Goal: Transaction & Acquisition: Purchase product/service

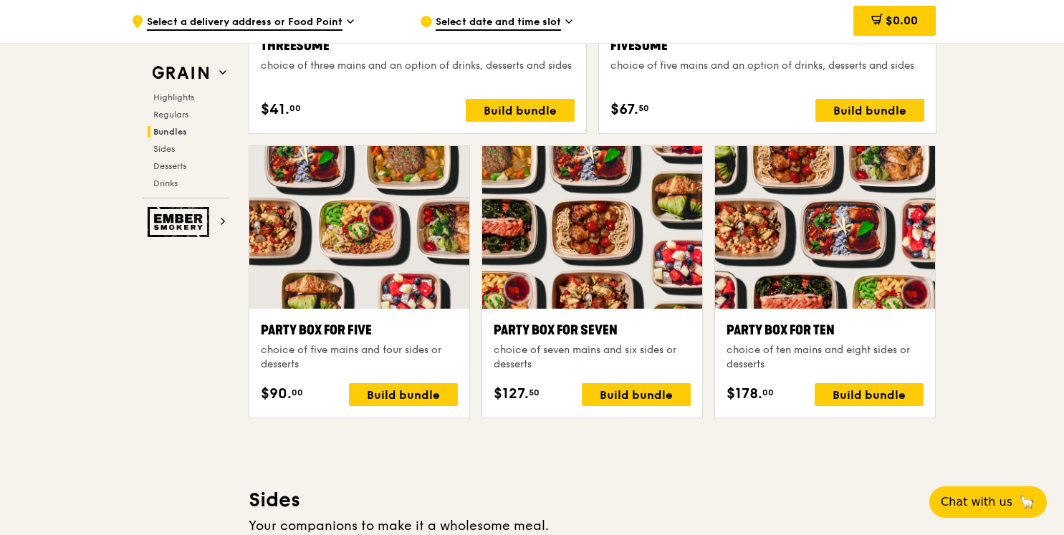
scroll to position [2782, 0]
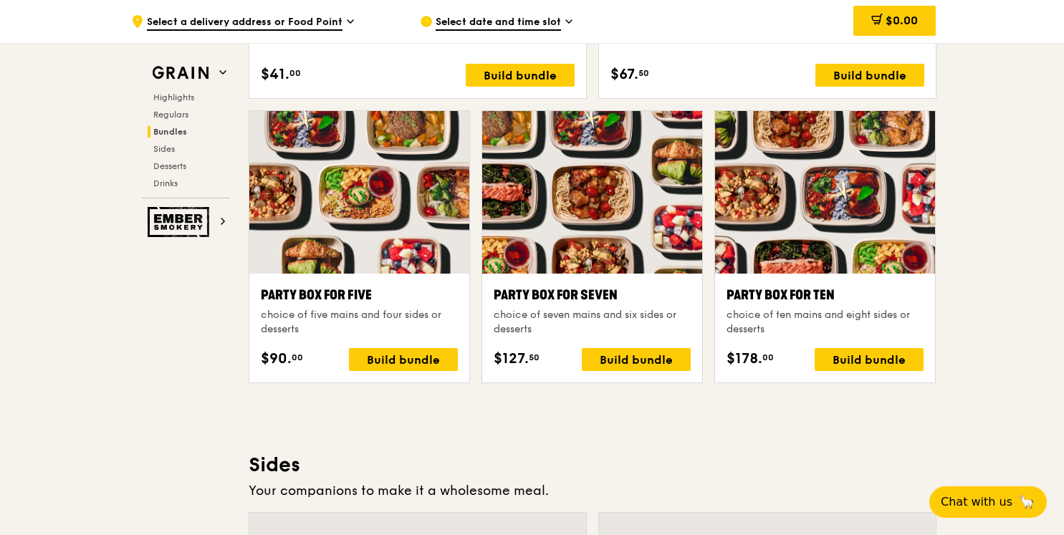
click at [721, 421] on div "Highlights Weekly rotating dishes inspired by flavours from around the world. W…" at bounding box center [593, 487] width 688 height 5616
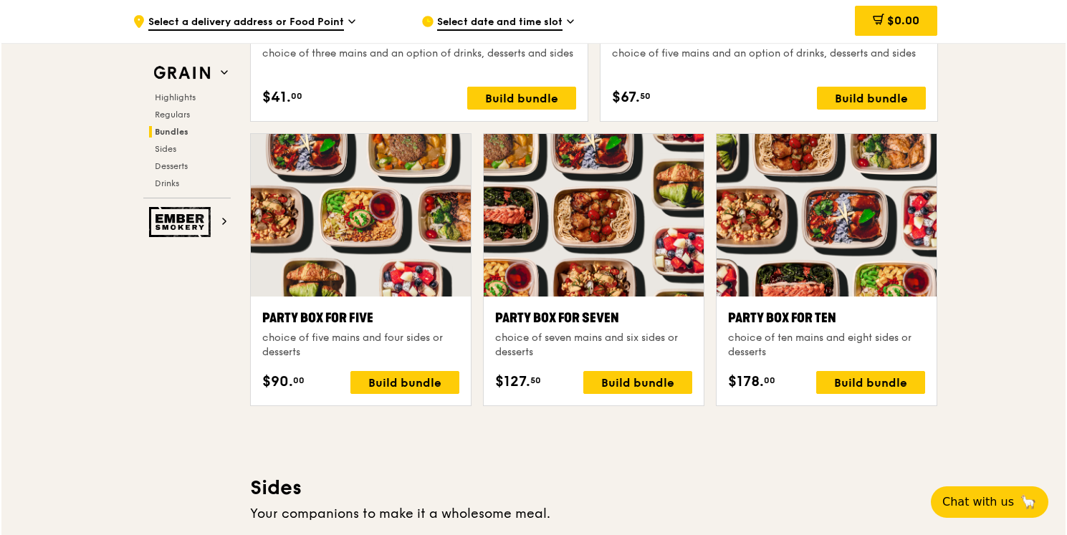
scroll to position [2750, 0]
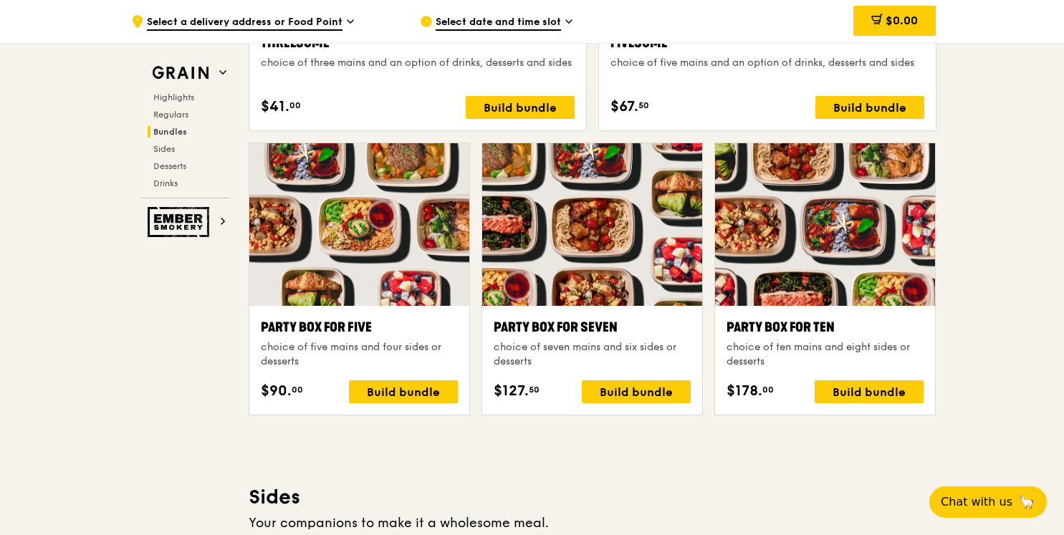
click at [798, 328] on div "Party Box for Ten" at bounding box center [824, 327] width 197 height 20
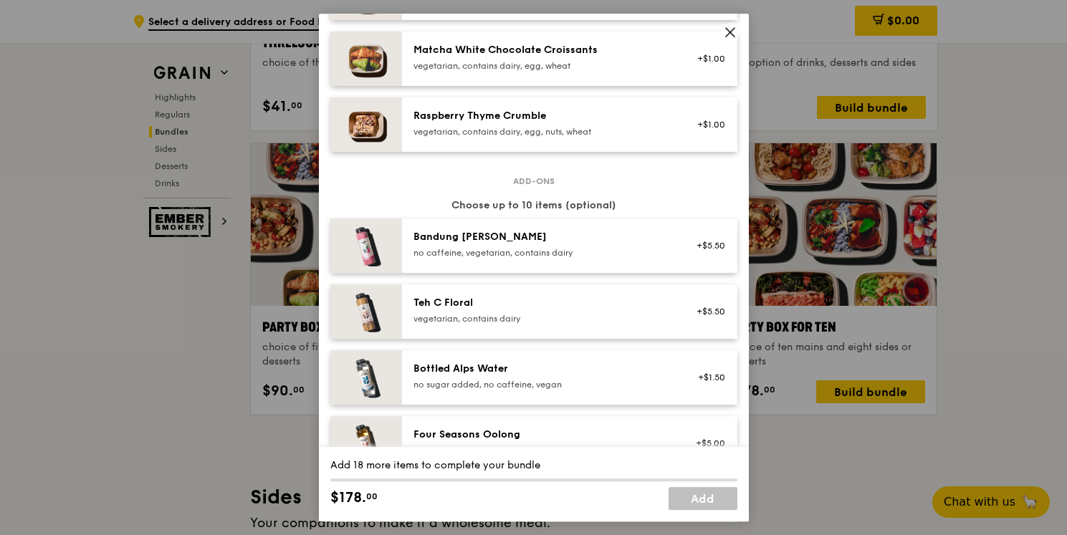
scroll to position [1704, 0]
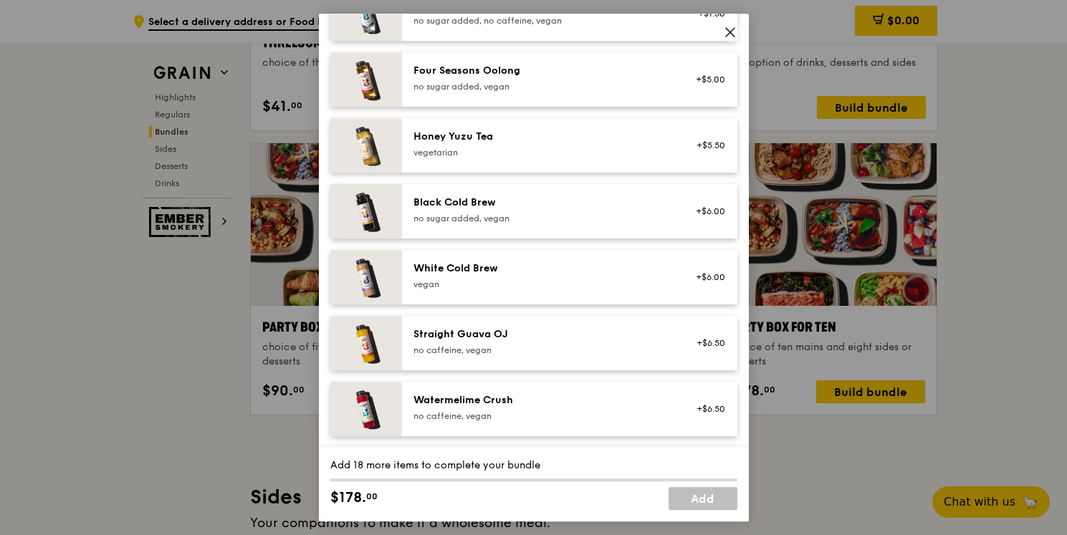
click at [734, 32] on icon at bounding box center [730, 32] width 13 height 13
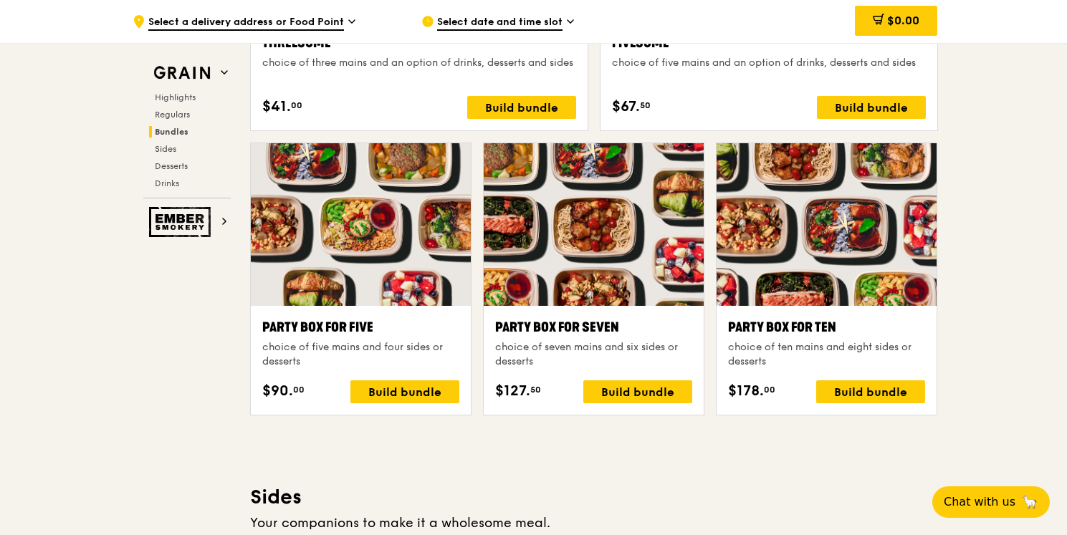
scroll to position [2750, 0]
click at [804, 463] on div "Highlights Weekly rotating dishes inspired by flavours from around the world. W…" at bounding box center [593, 519] width 688 height 5616
click at [973, 274] on div ".cls-1 { fill: none; stroke: #fff; stroke-linecap: round; stroke-linejoin: roun…" at bounding box center [532, 310] width 1064 height 6035
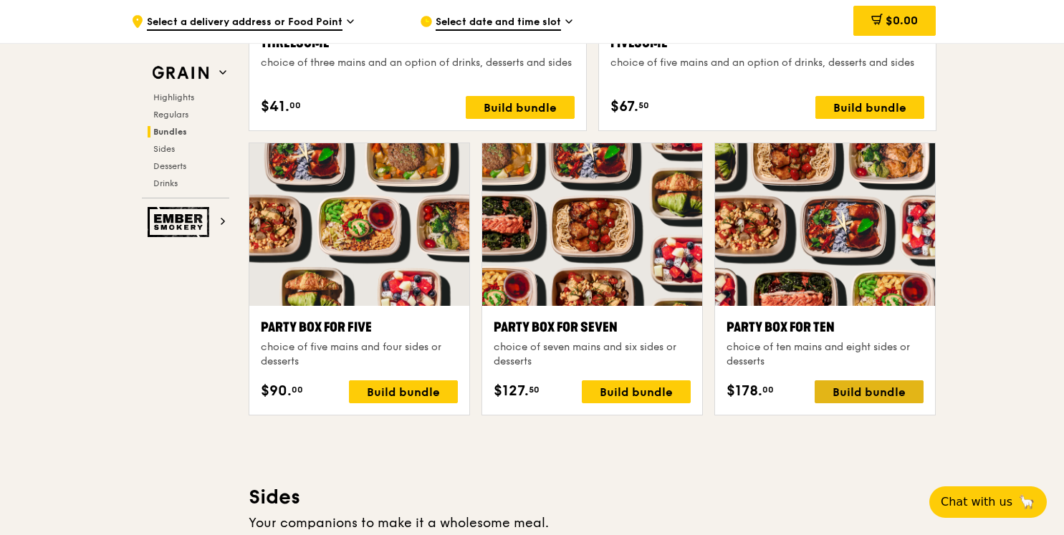
click at [864, 395] on div "Build bundle" at bounding box center [868, 391] width 109 height 23
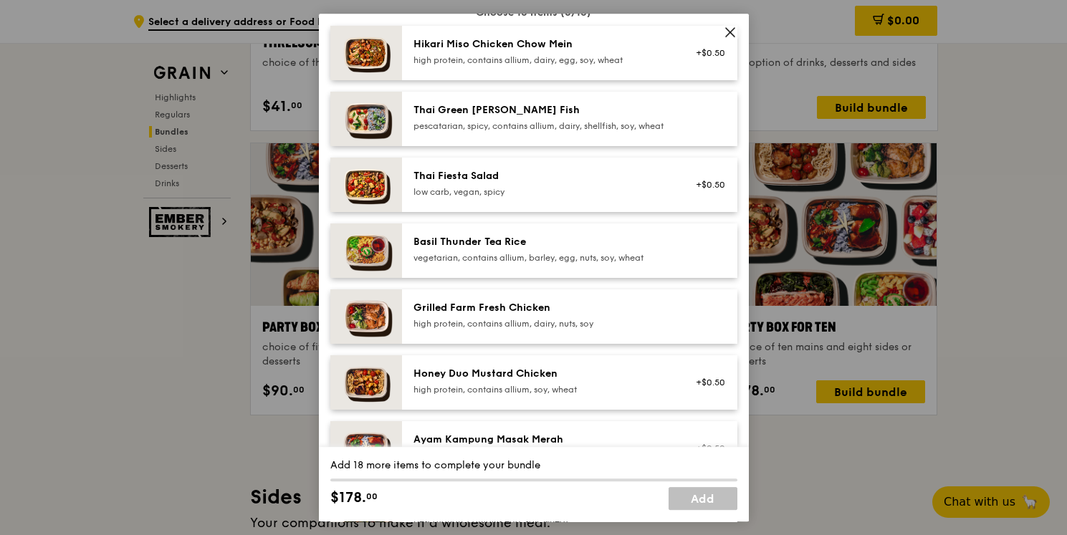
scroll to position [129, 0]
click at [465, 326] on div "Grilled Farm Fresh Chicken high protein, contains allium, dairy, nuts, soy" at bounding box center [541, 313] width 257 height 29
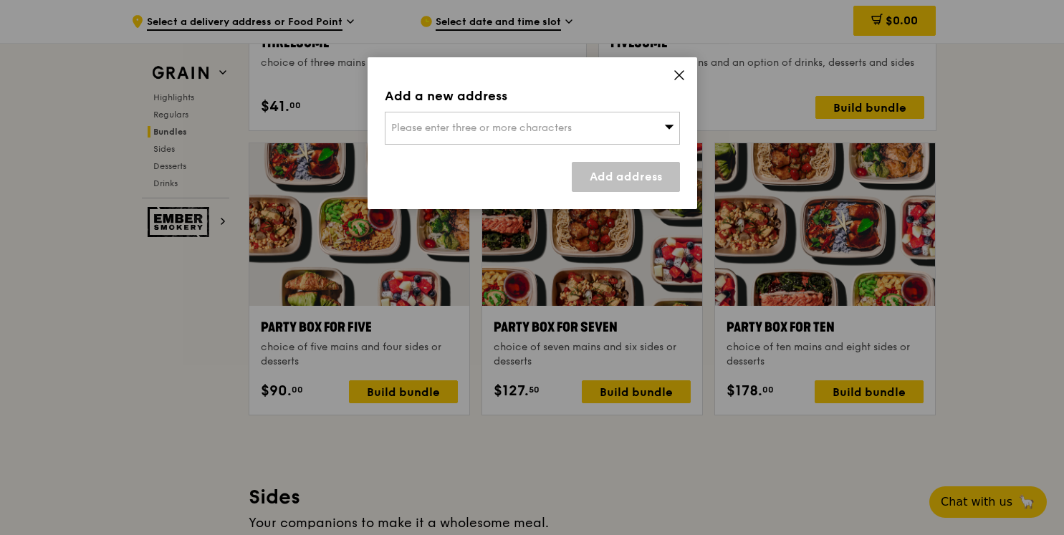
click at [678, 75] on icon at bounding box center [679, 75] width 9 height 9
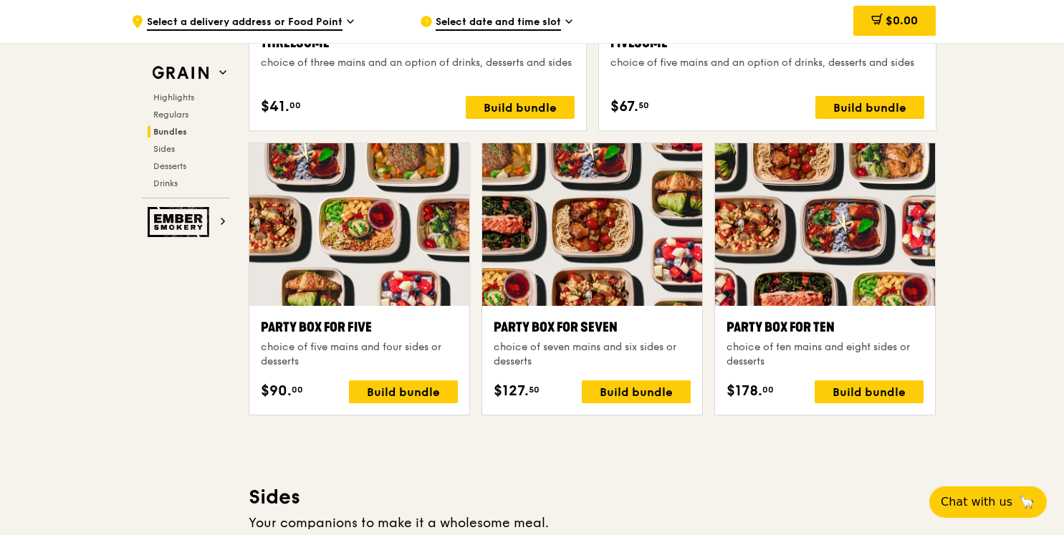
click at [825, 328] on div "Party Box for Ten" at bounding box center [824, 327] width 197 height 20
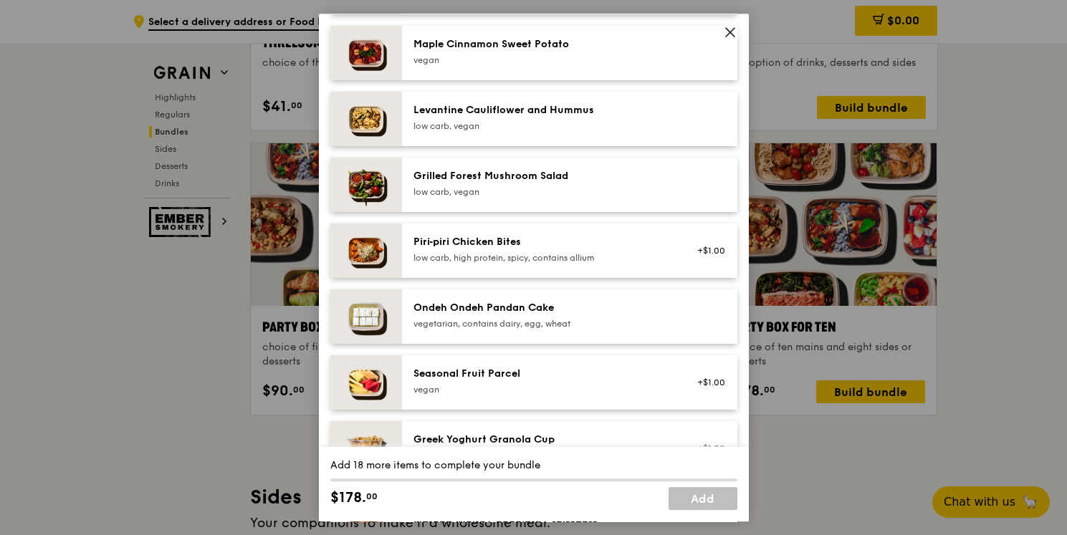
scroll to position [872, 0]
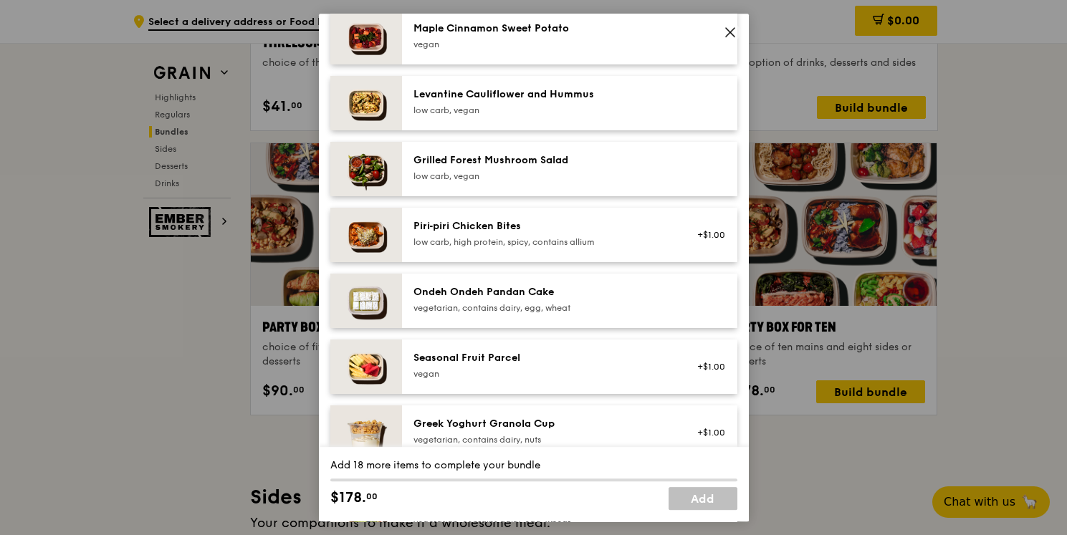
click at [570, 182] on div "low carb, vegan" at bounding box center [541, 175] width 257 height 11
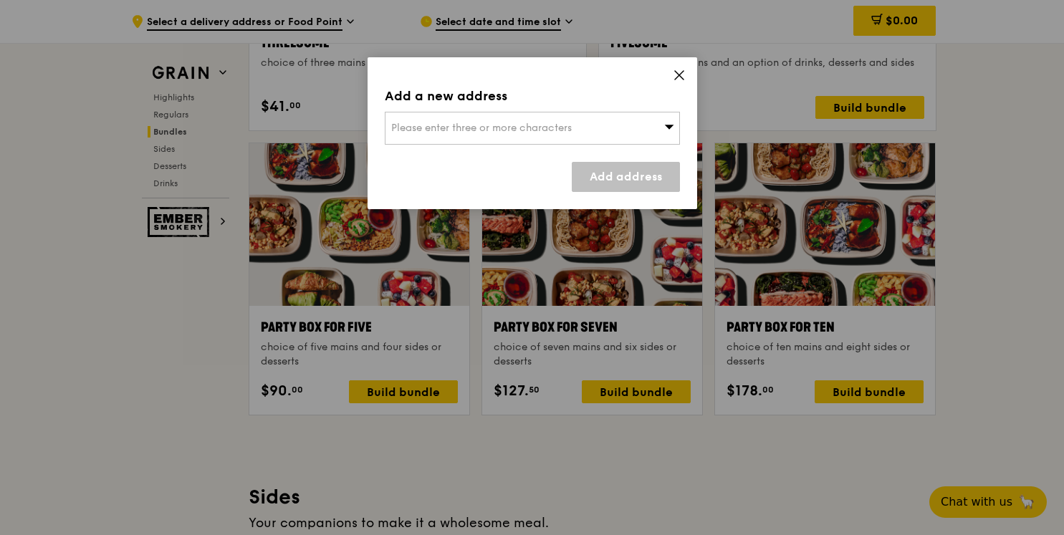
click at [680, 83] on span at bounding box center [679, 77] width 13 height 16
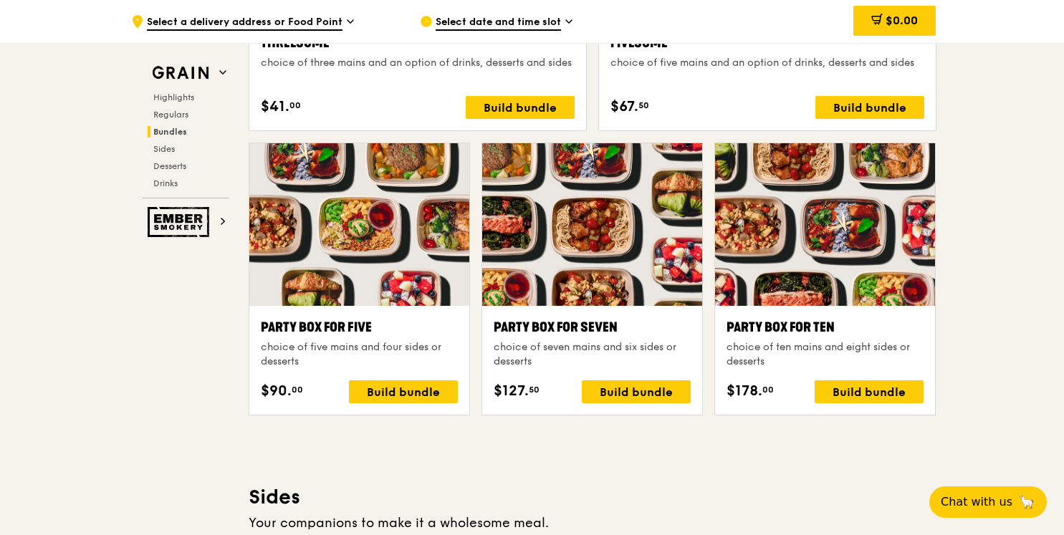
click at [769, 368] on div "choice of ten mains and eight sides or desserts" at bounding box center [824, 354] width 197 height 29
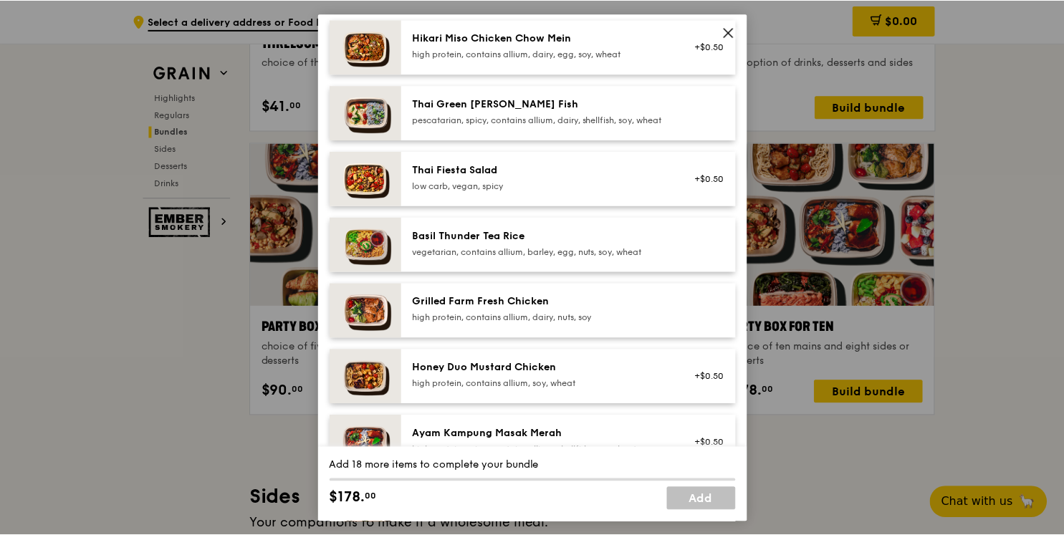
scroll to position [131, 0]
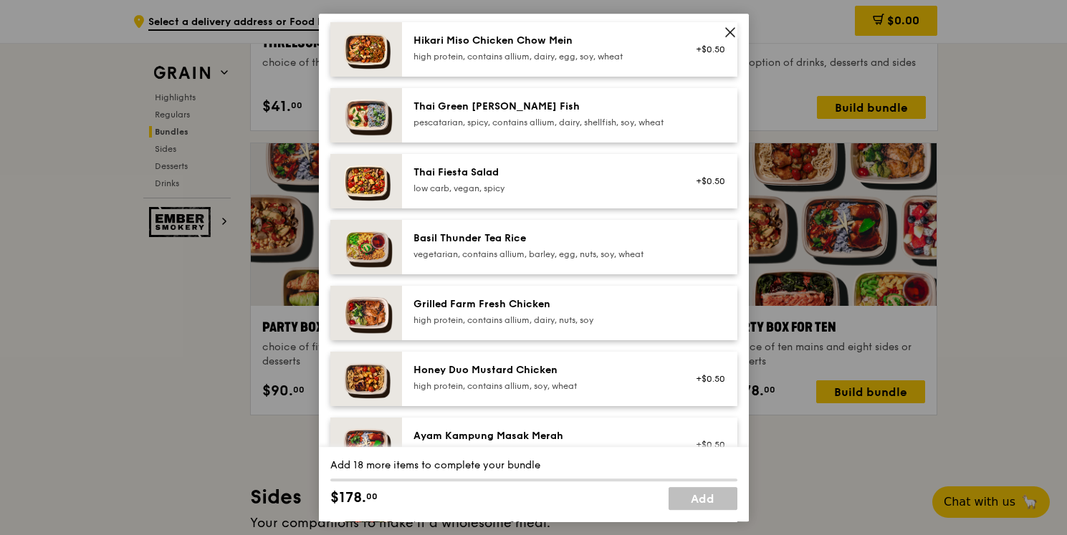
click at [731, 34] on icon at bounding box center [730, 32] width 9 height 9
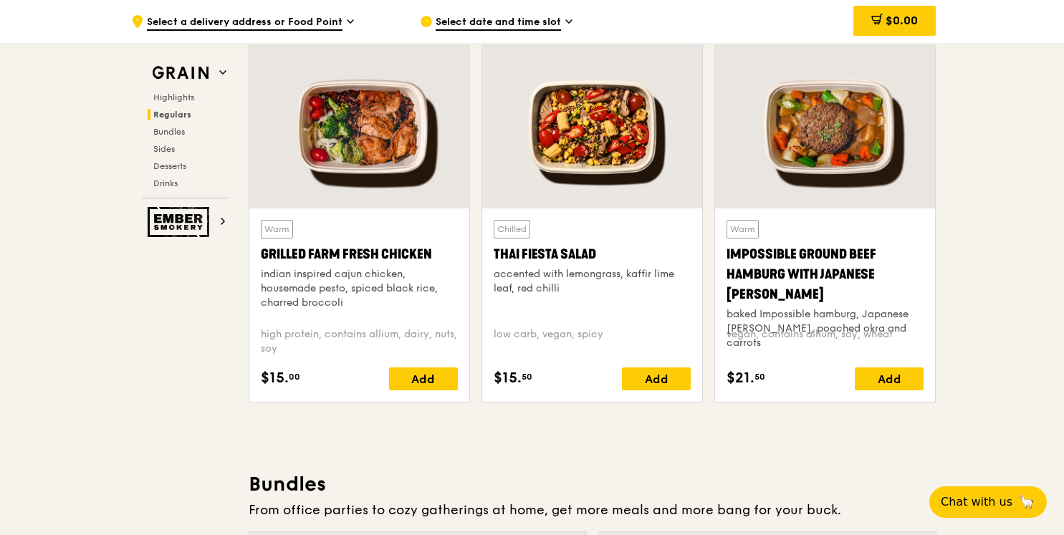
scroll to position [1632, 0]
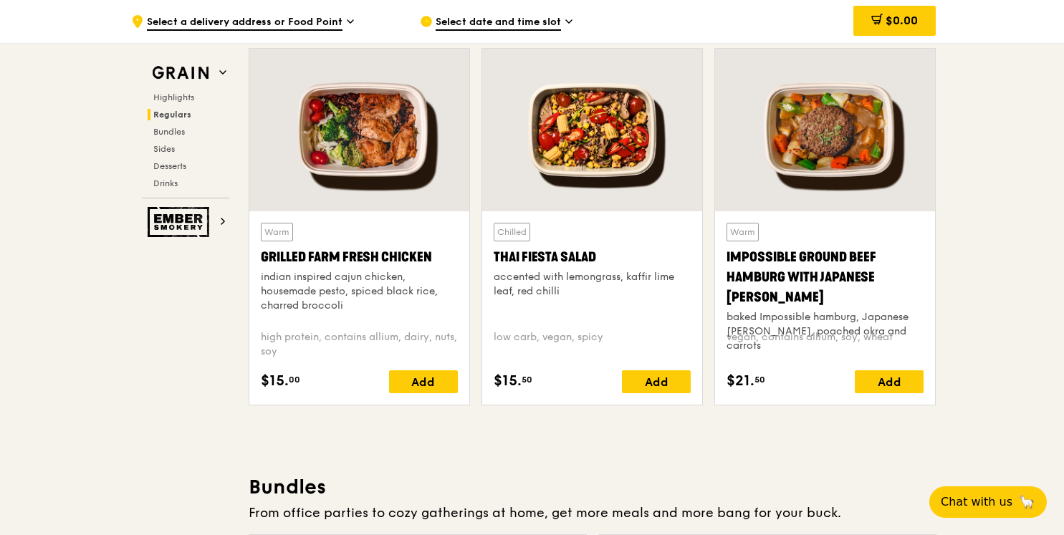
click at [373, 160] on div at bounding box center [359, 130] width 220 height 163
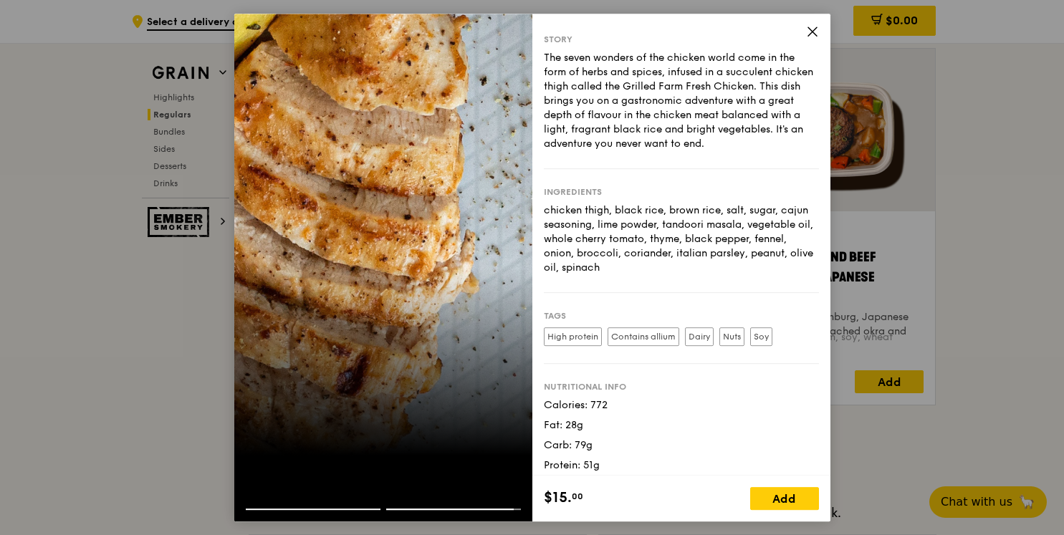
scroll to position [18, 0]
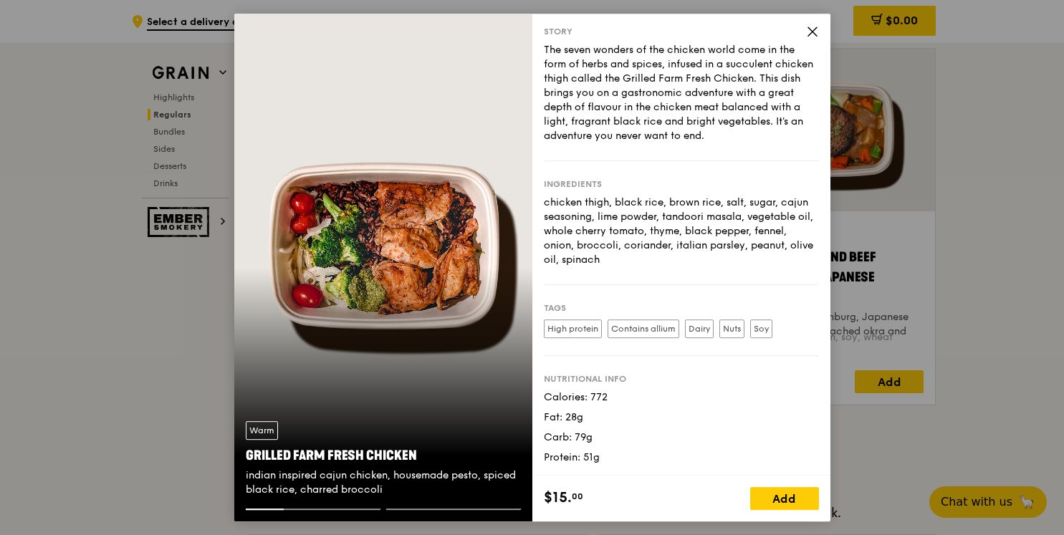
click at [807, 34] on icon at bounding box center [812, 31] width 13 height 13
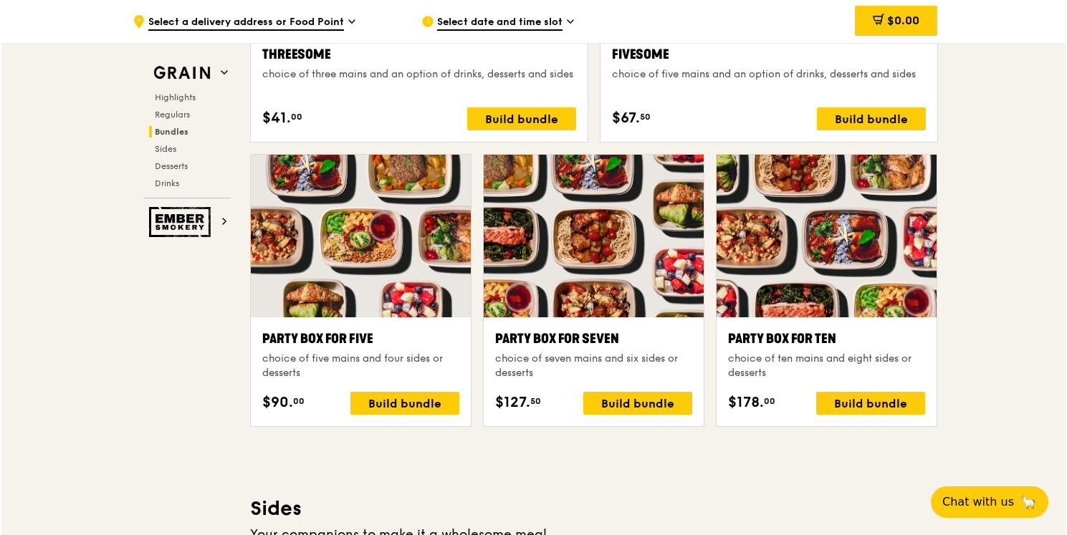
scroll to position [2740, 0]
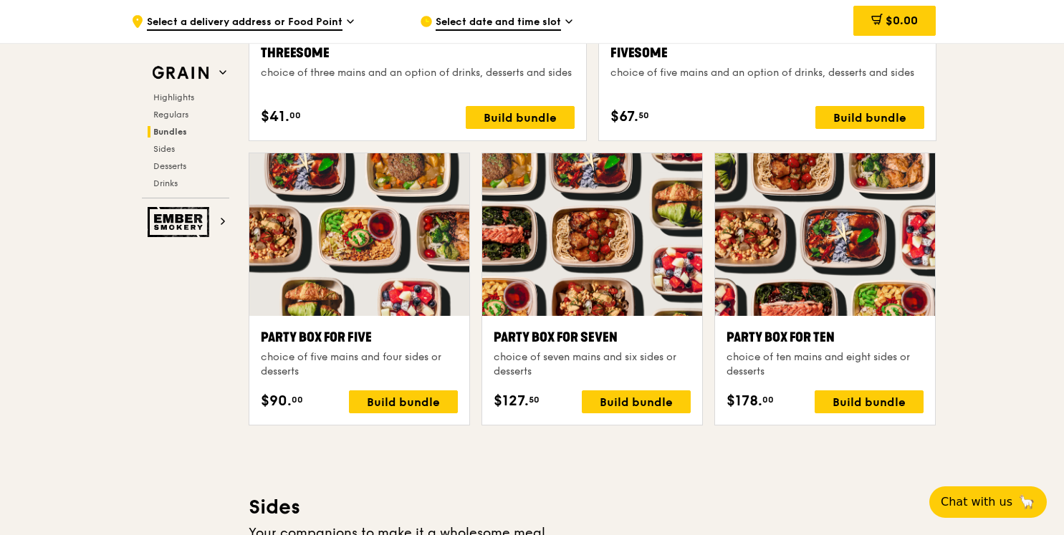
click at [782, 360] on div "choice of ten mains and eight sides or desserts" at bounding box center [824, 364] width 197 height 29
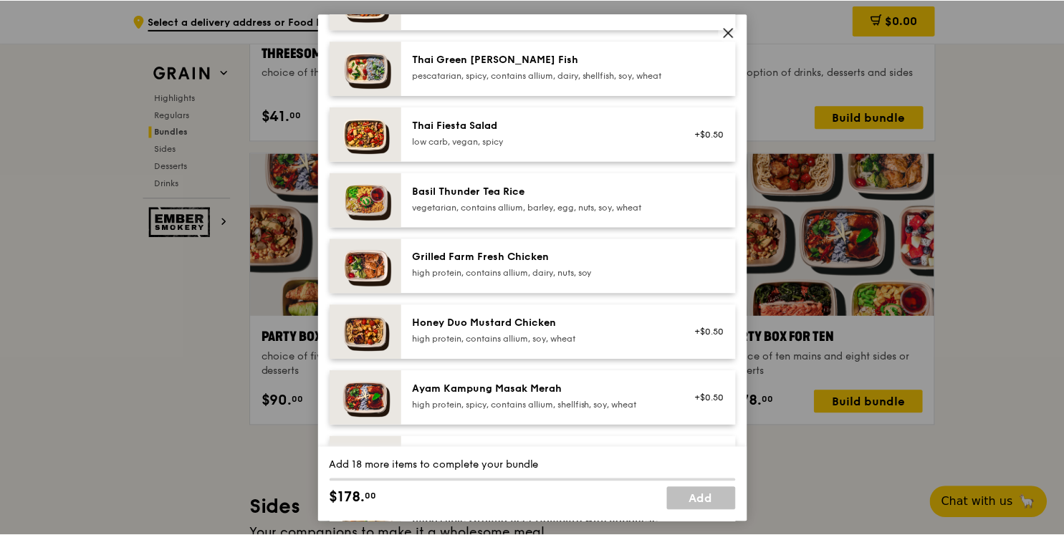
scroll to position [107, 0]
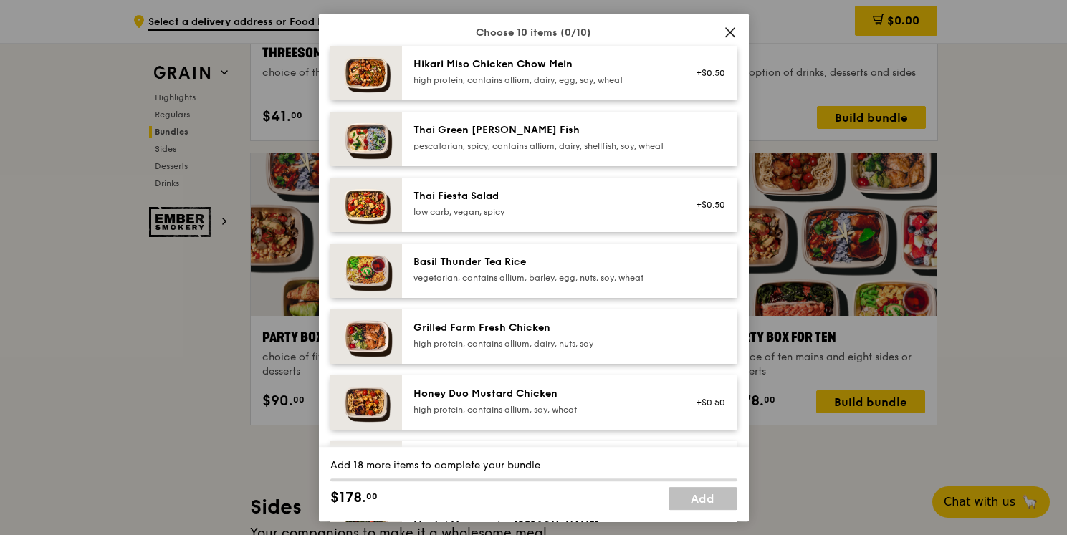
click at [732, 29] on icon at bounding box center [730, 32] width 13 height 13
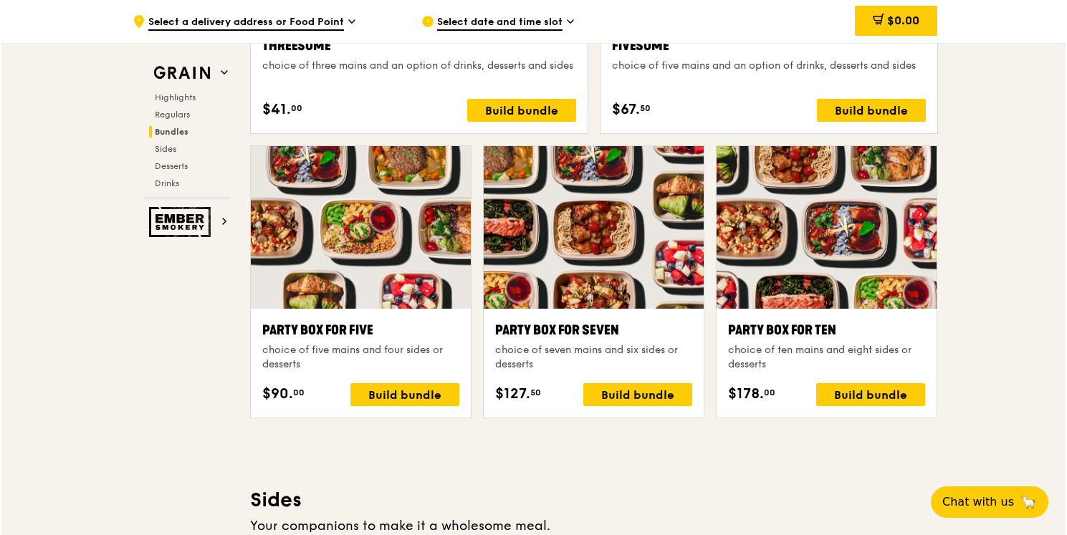
scroll to position [2752, 0]
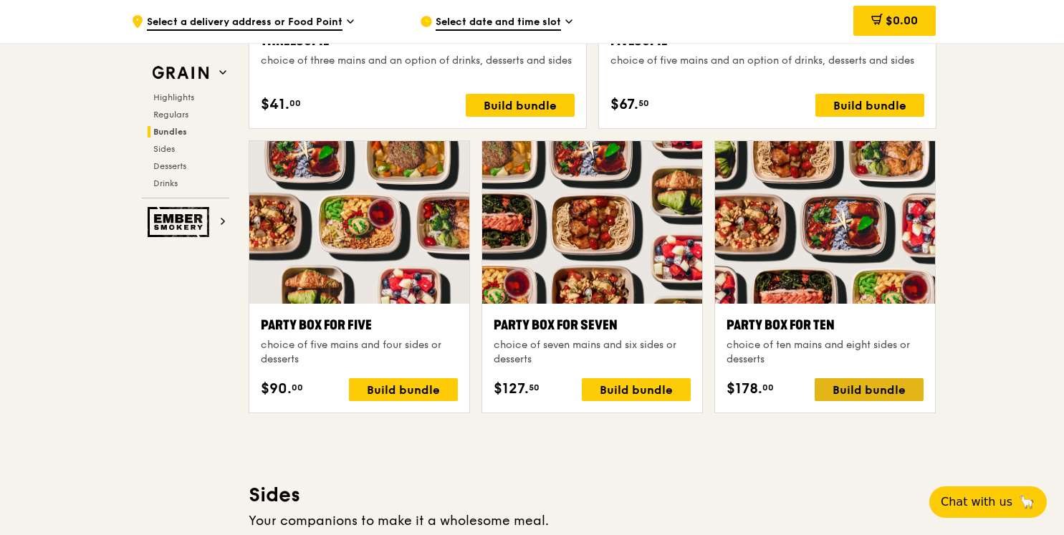
click at [857, 386] on div "Build bundle" at bounding box center [868, 389] width 109 height 23
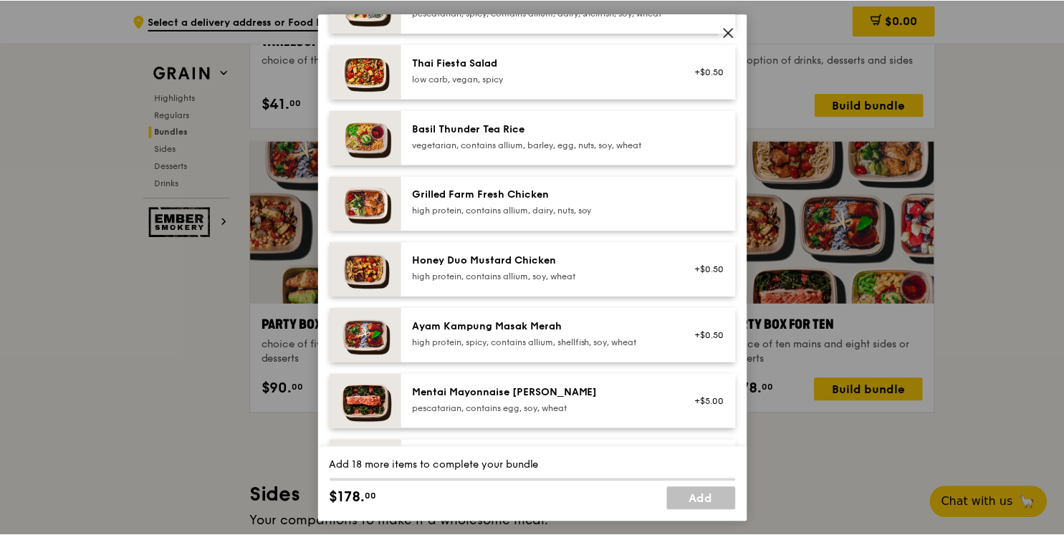
scroll to position [239, 0]
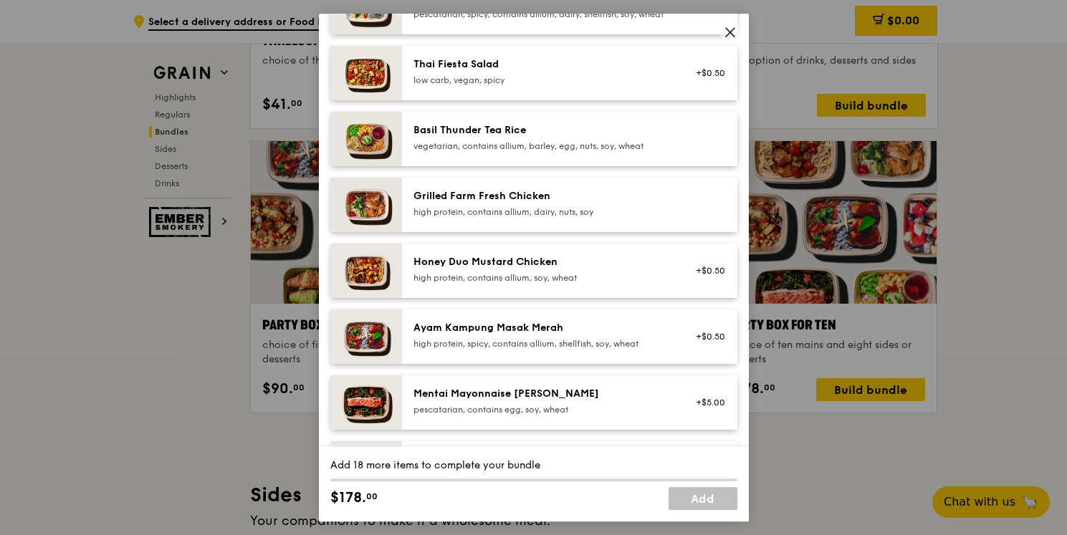
click at [728, 35] on icon at bounding box center [730, 32] width 13 height 13
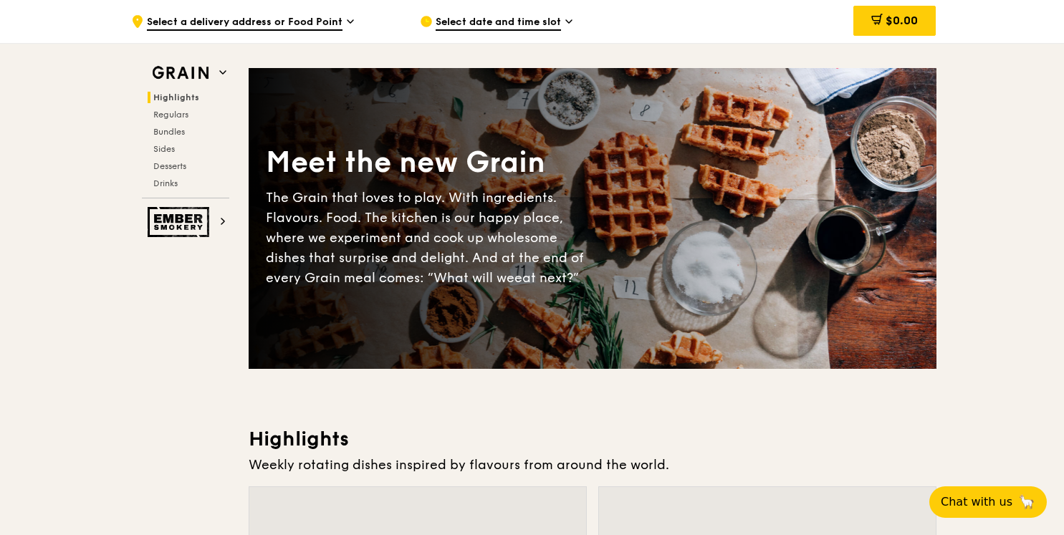
scroll to position [0, 0]
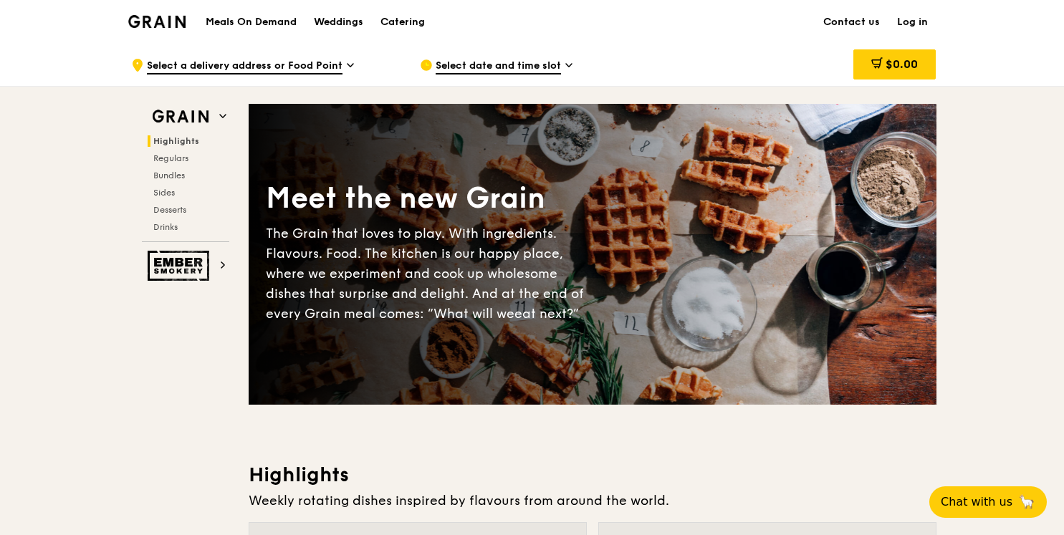
click at [169, 19] on img at bounding box center [157, 21] width 58 height 13
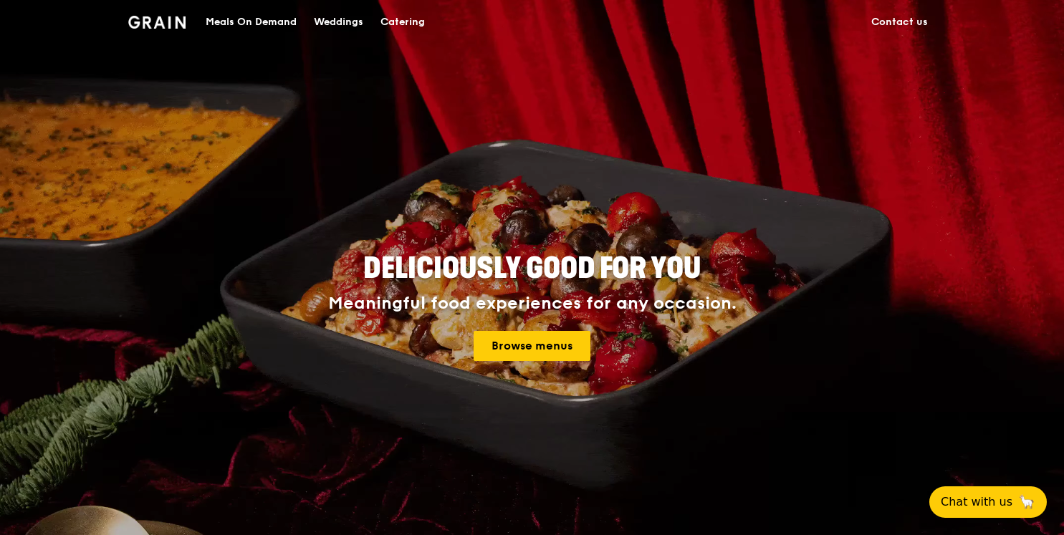
click at [254, 21] on div "Meals On Demand" at bounding box center [251, 22] width 91 height 43
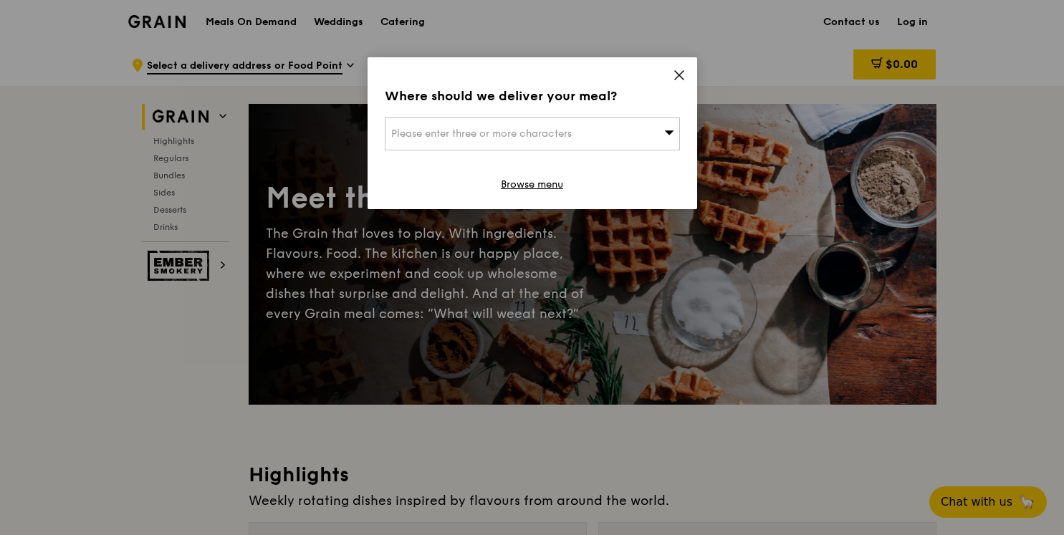
click at [676, 70] on icon at bounding box center [679, 75] width 13 height 13
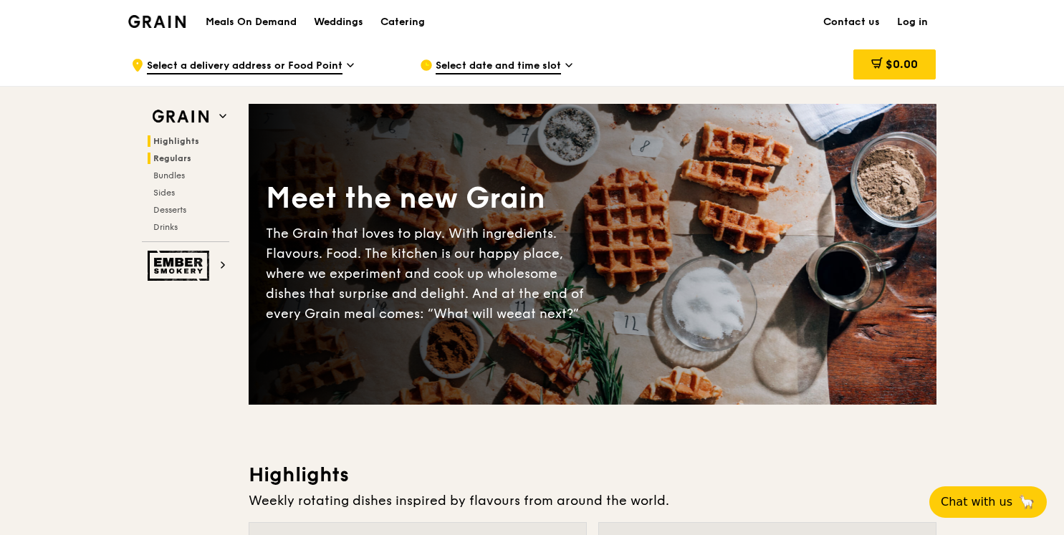
click at [182, 158] on span "Regulars" at bounding box center [172, 158] width 38 height 10
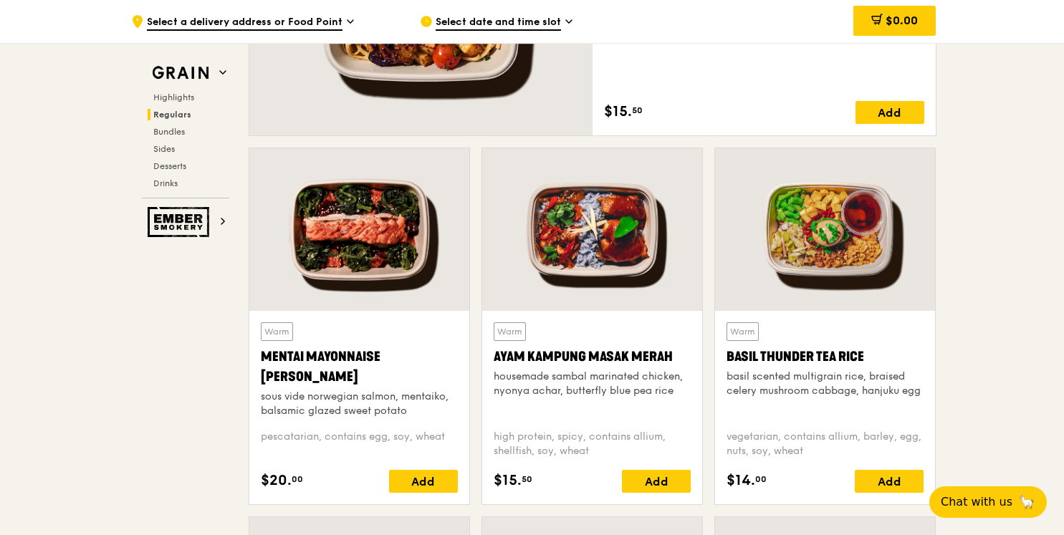
scroll to position [1184, 0]
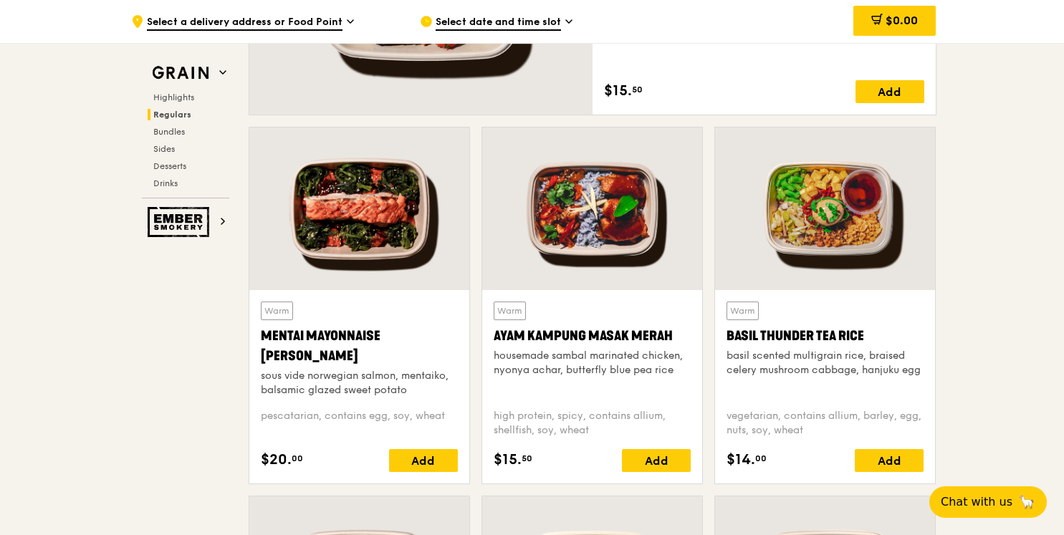
click at [820, 335] on div "Basil Thunder Tea Rice" at bounding box center [824, 336] width 197 height 20
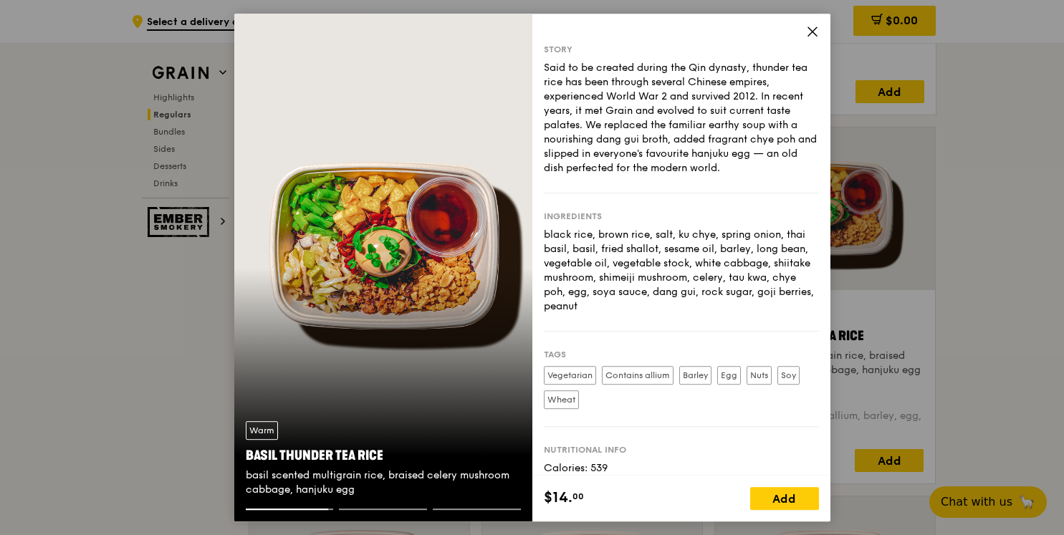
click at [809, 32] on icon at bounding box center [812, 31] width 13 height 13
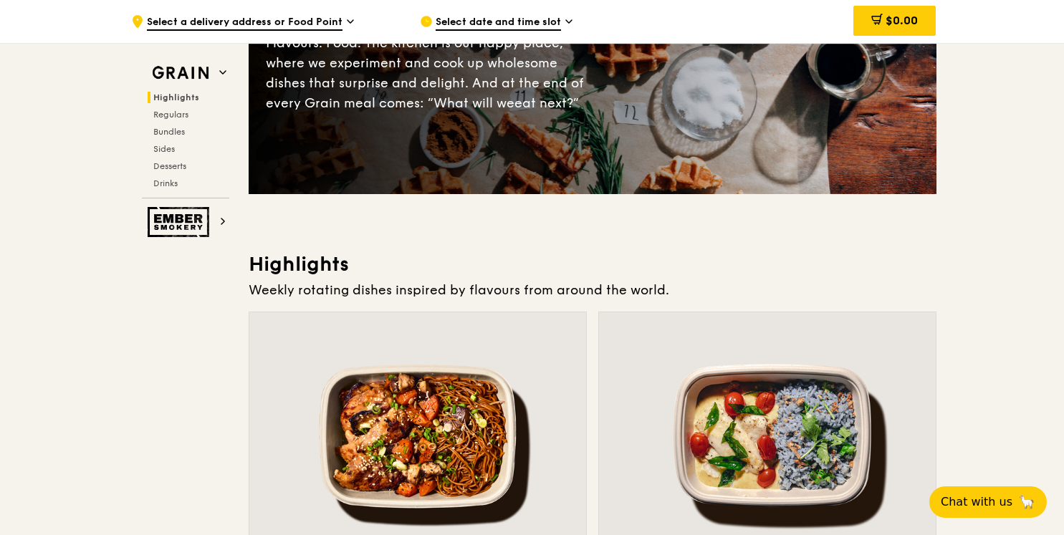
scroll to position [0, 0]
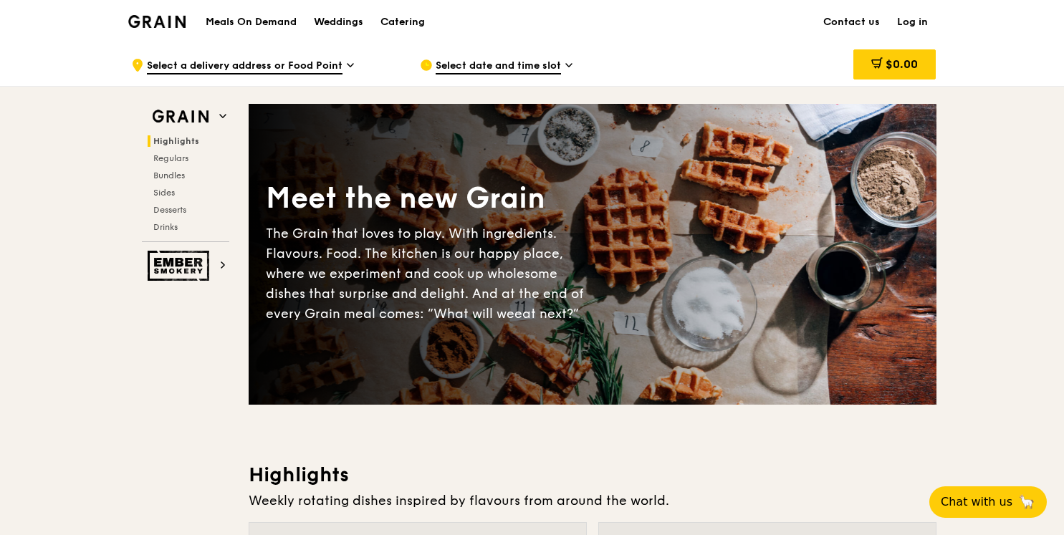
click at [175, 20] on img at bounding box center [157, 21] width 58 height 13
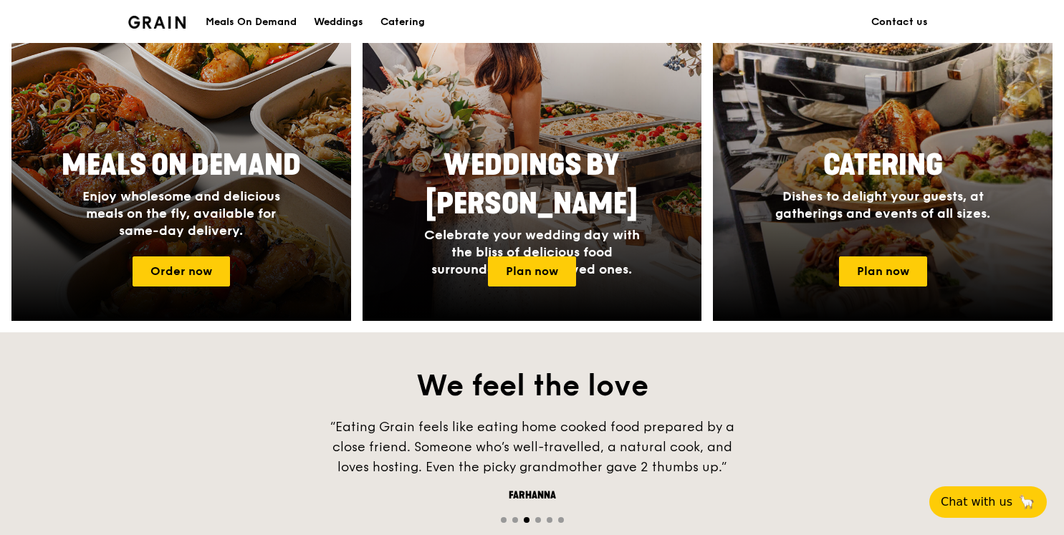
scroll to position [618, 0]
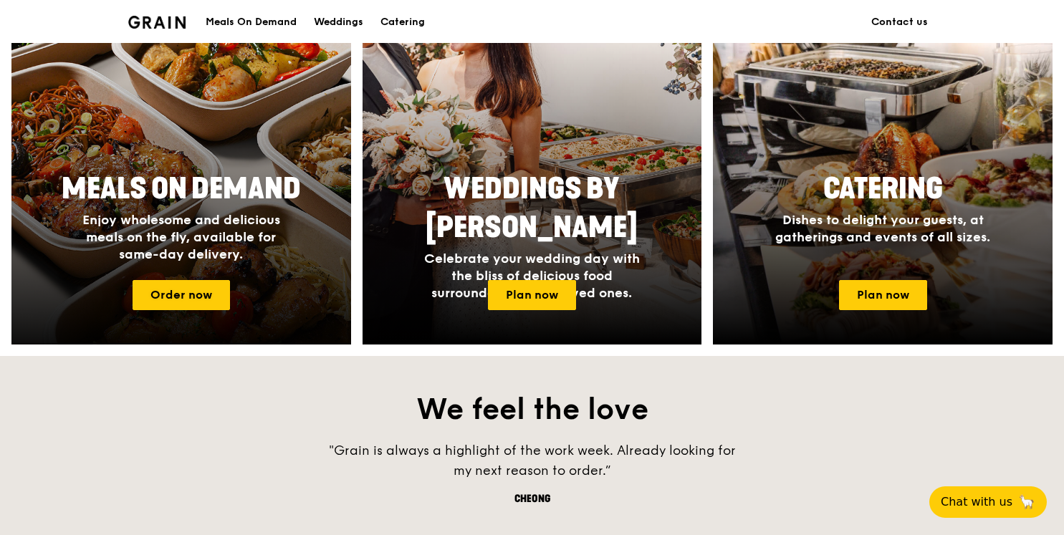
click at [178, 272] on div at bounding box center [180, 156] width 373 height 416
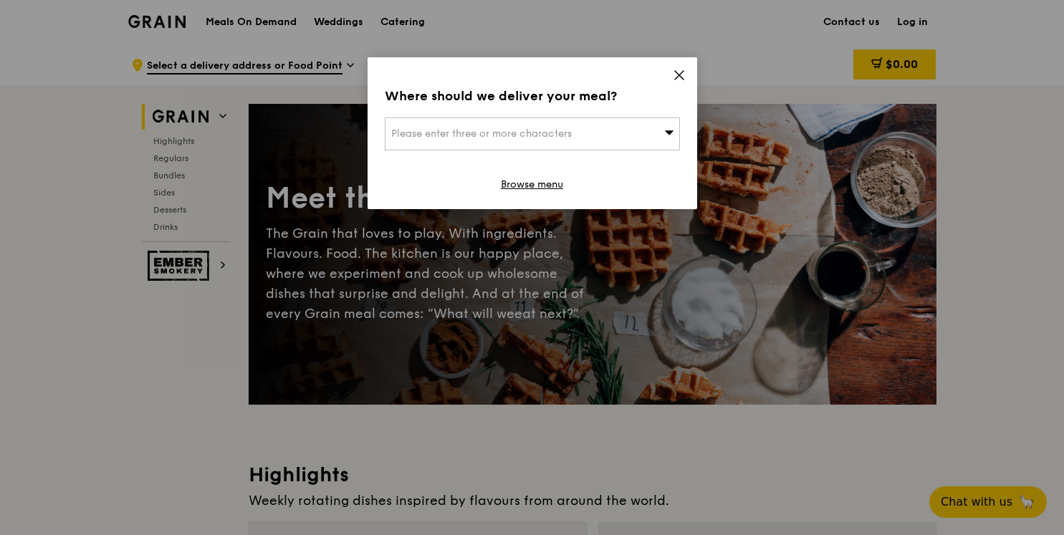
click at [680, 77] on icon at bounding box center [679, 75] width 9 height 9
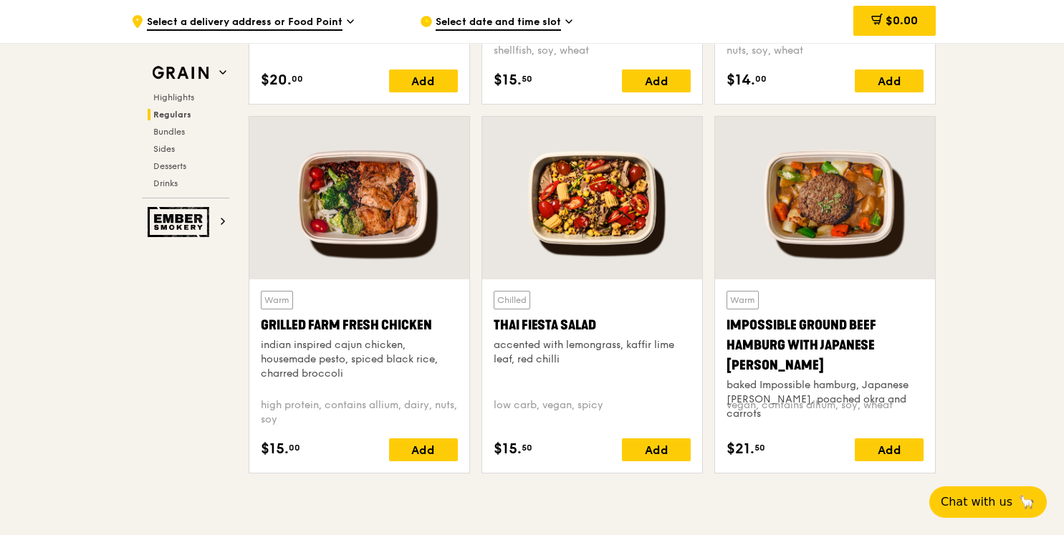
scroll to position [1560, 0]
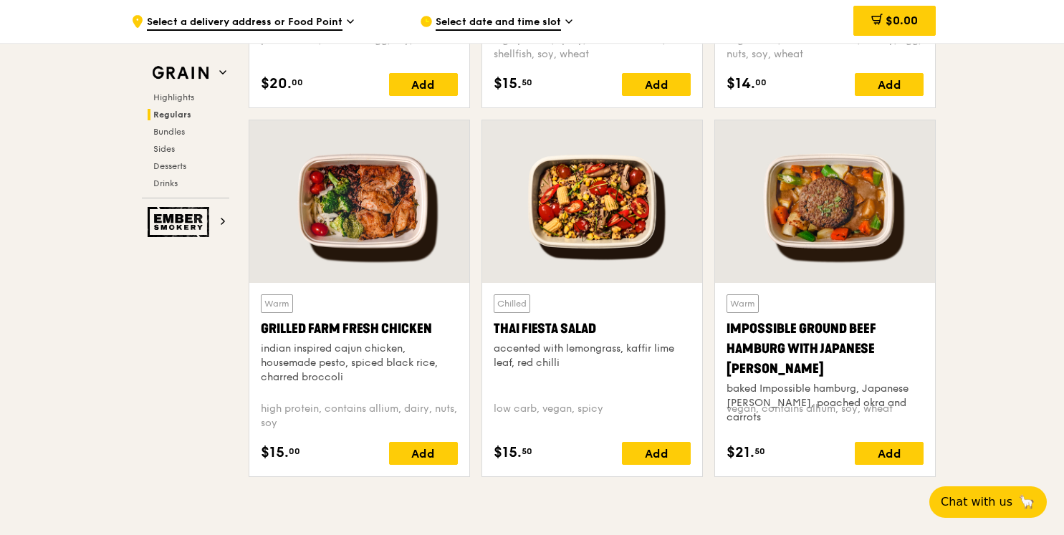
click at [583, 231] on div at bounding box center [592, 201] width 220 height 163
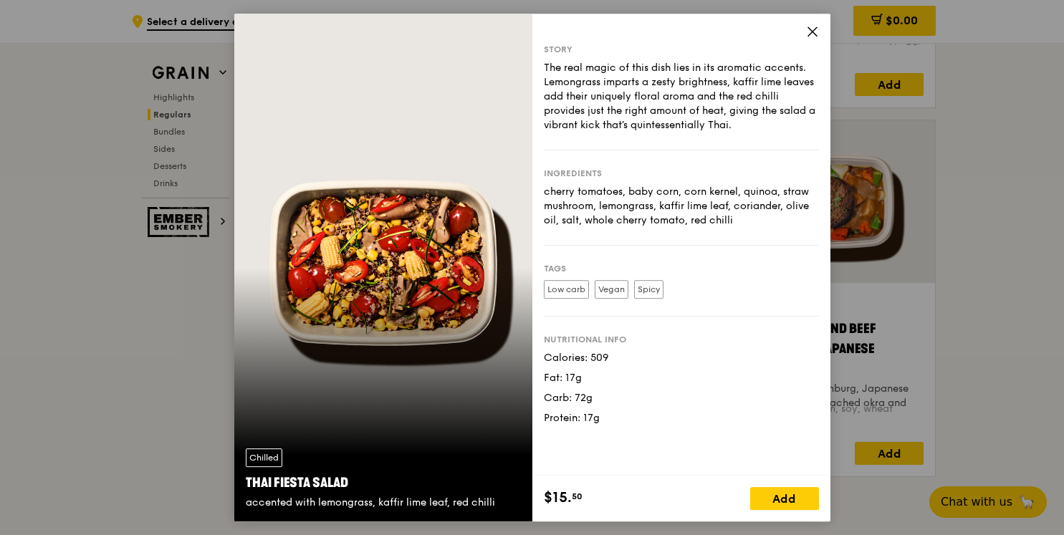
click at [815, 32] on icon at bounding box center [812, 31] width 13 height 13
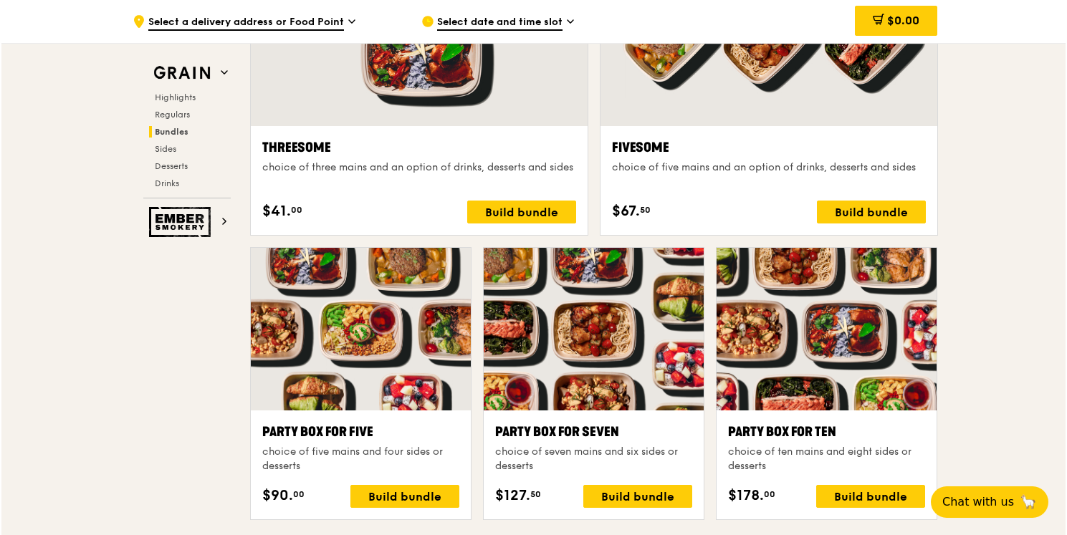
scroll to position [2647, 0]
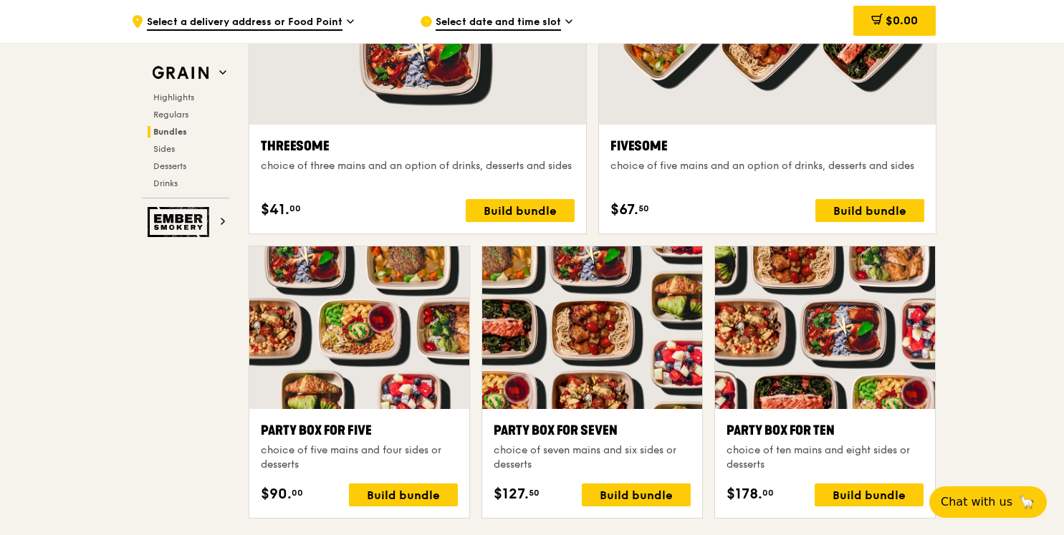
click at [773, 431] on div "Party Box for Ten" at bounding box center [824, 431] width 197 height 20
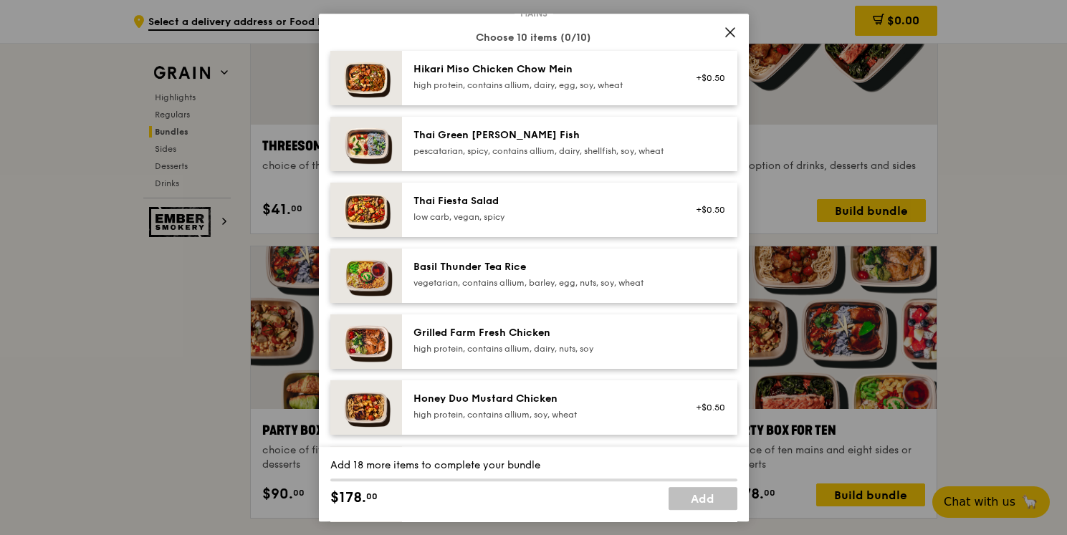
scroll to position [97, 0]
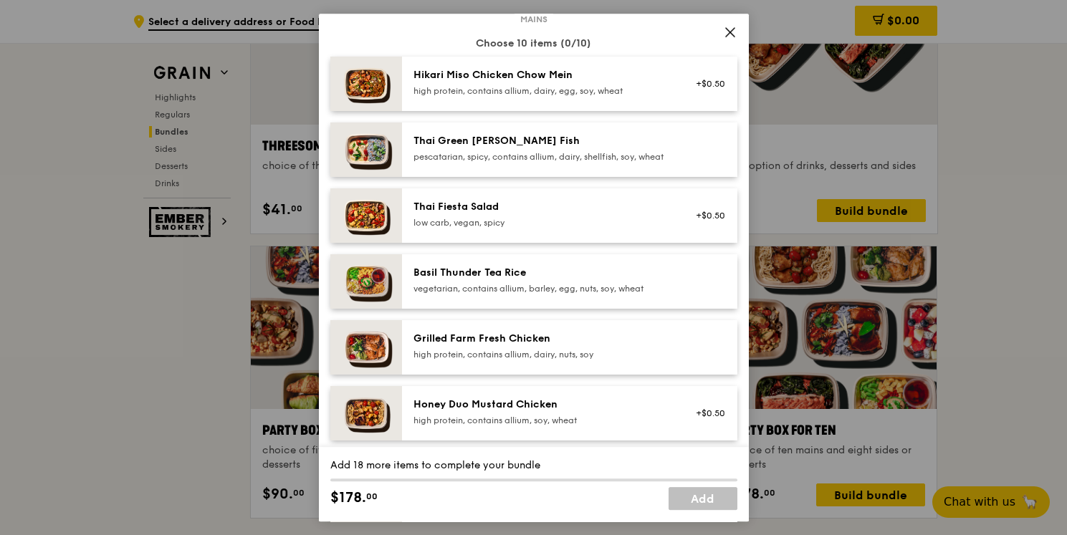
click at [731, 32] on icon at bounding box center [730, 32] width 13 height 13
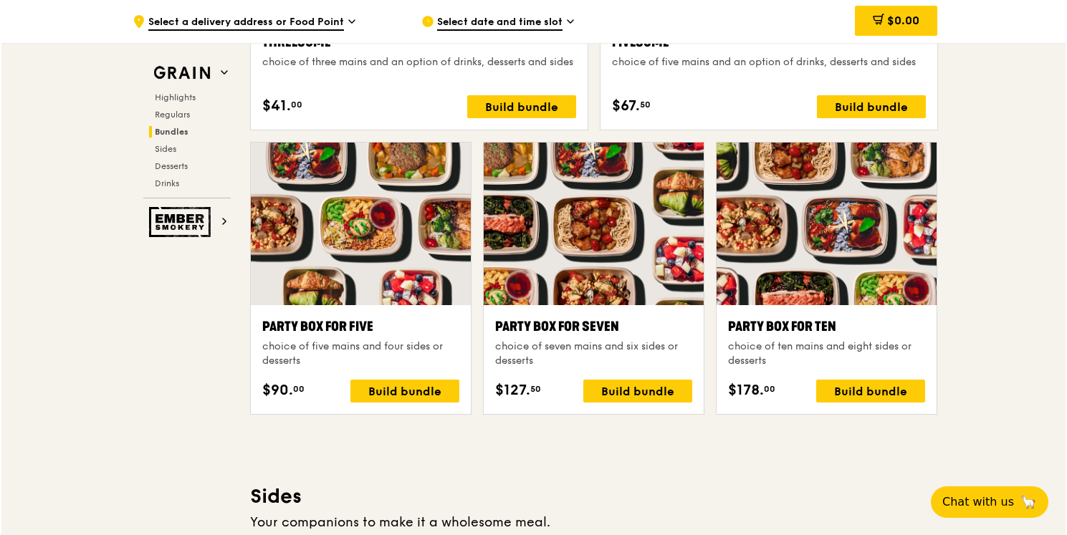
scroll to position [2752, 0]
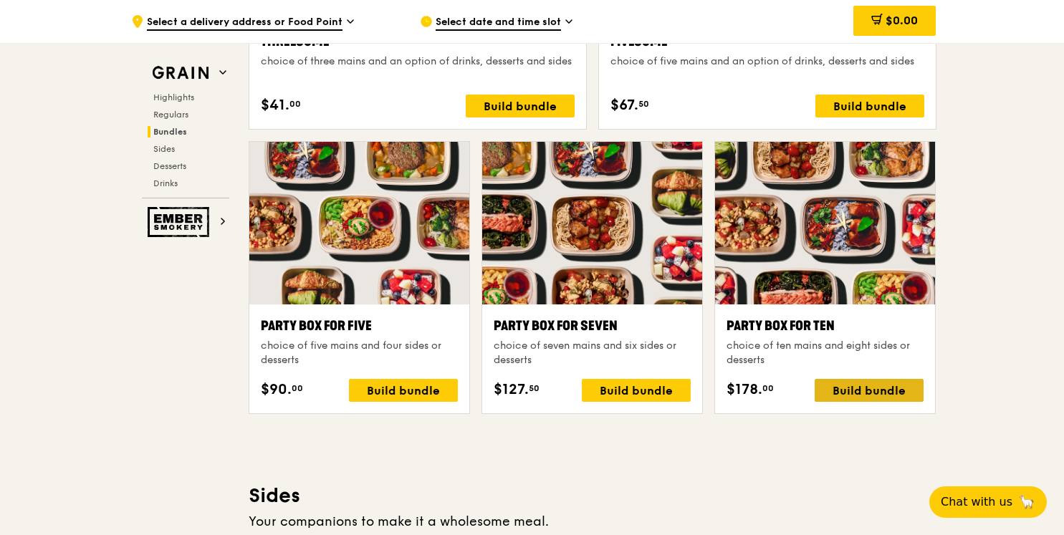
click at [852, 398] on div "Build bundle" at bounding box center [868, 390] width 109 height 23
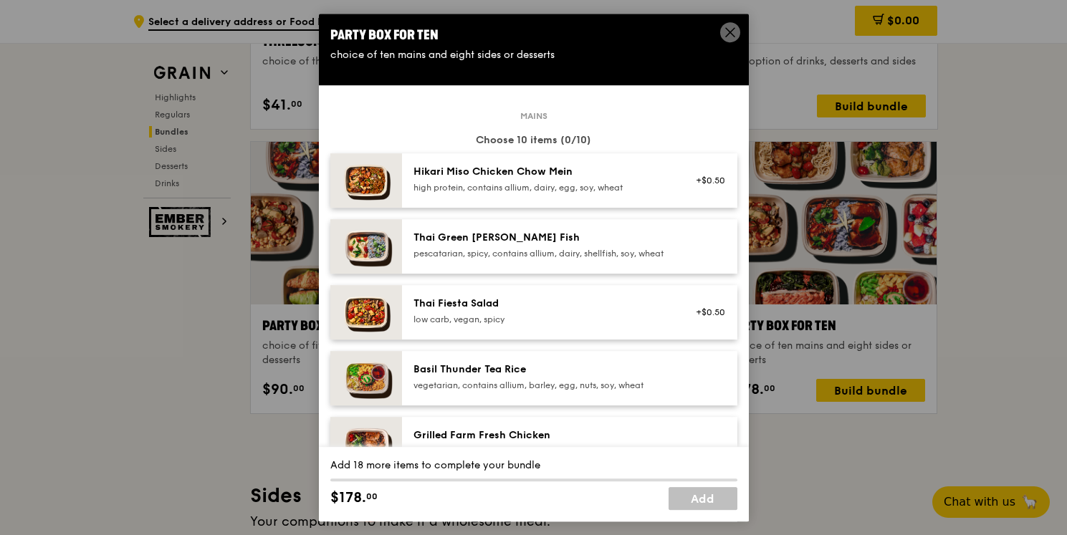
drag, startPoint x: 484, startPoint y: 138, endPoint x: 577, endPoint y: 138, distance: 93.1
click at [577, 138] on div "Choose 10 items (0/10)" at bounding box center [533, 140] width 407 height 14
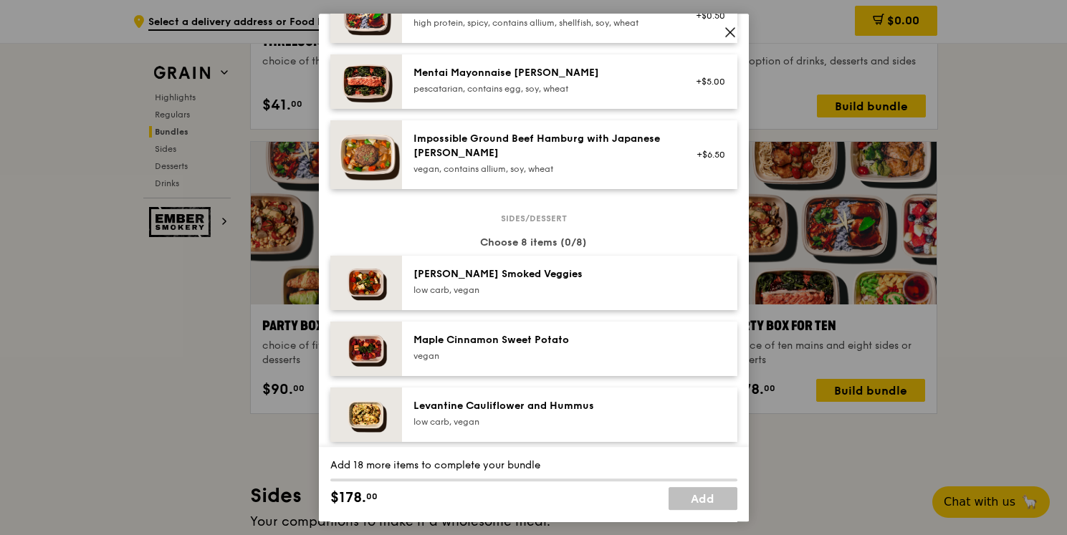
scroll to position [563, 0]
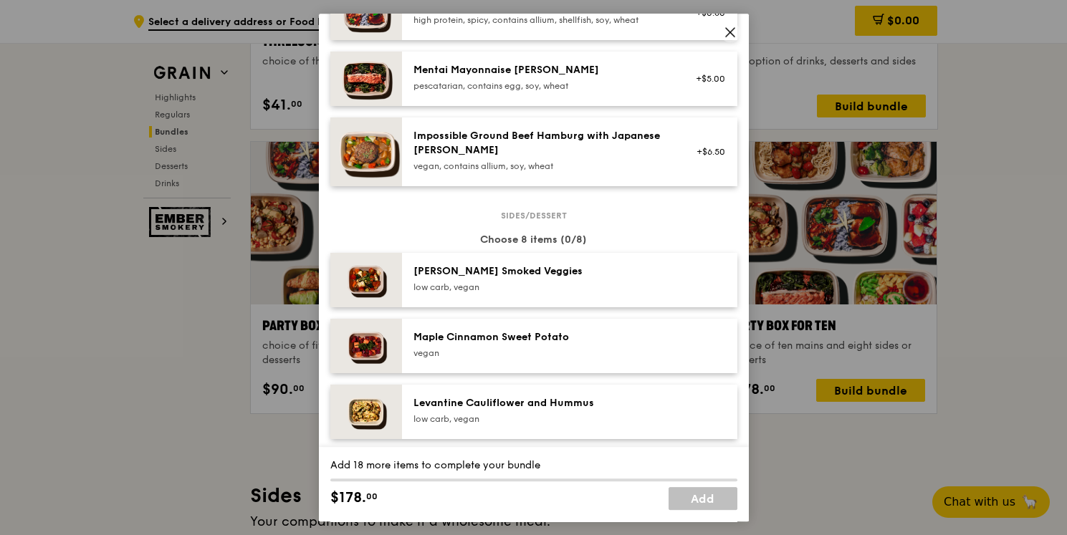
drag, startPoint x: 481, startPoint y: 250, endPoint x: 591, endPoint y: 246, distance: 109.7
click at [591, 246] on div "Choose 8 items (0/8)" at bounding box center [533, 240] width 407 height 14
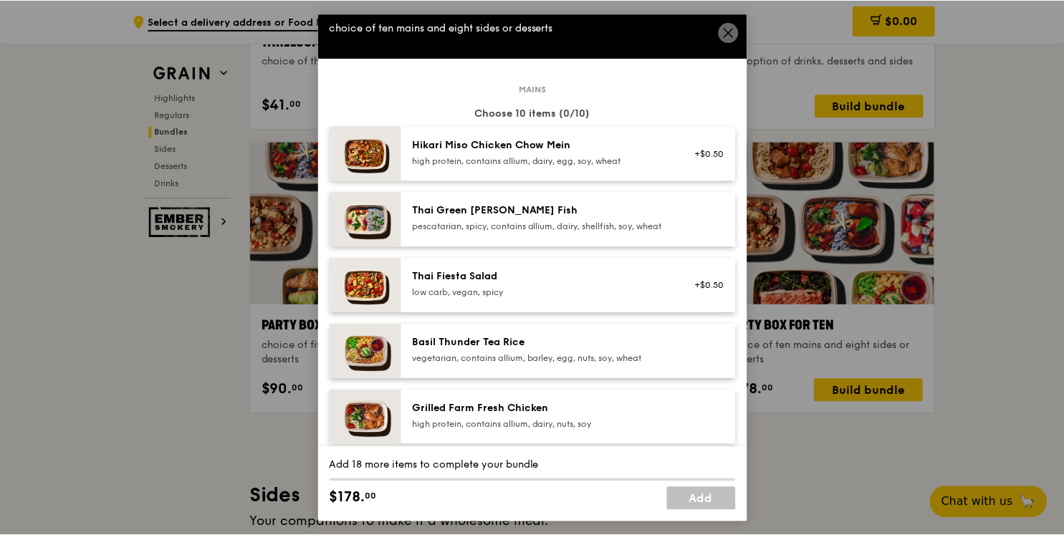
scroll to position [0, 0]
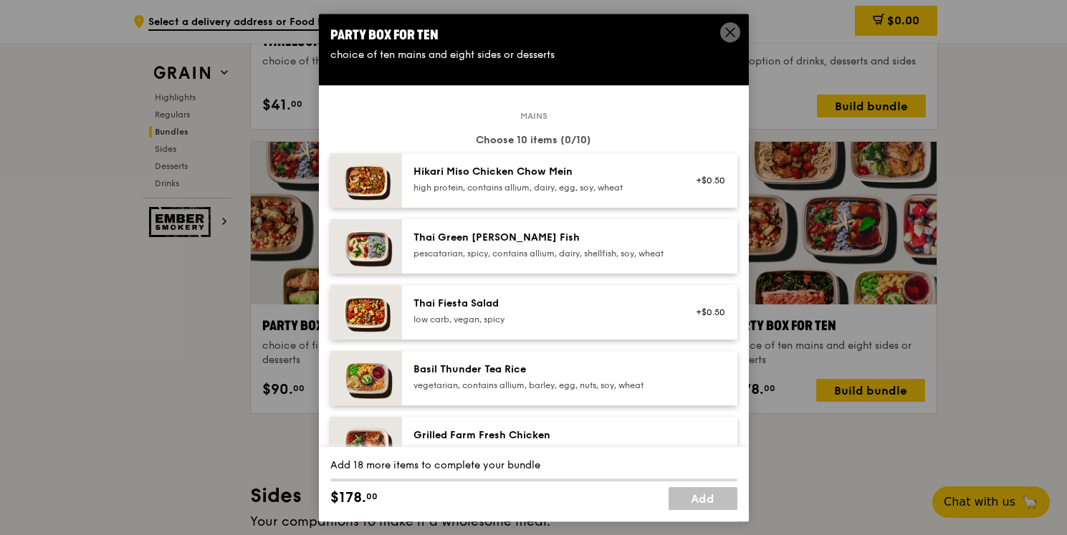
click at [731, 34] on icon at bounding box center [730, 32] width 13 height 13
